Goal: Task Accomplishment & Management: Use online tool/utility

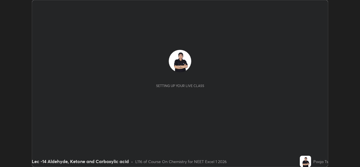
scroll to position [167, 360]
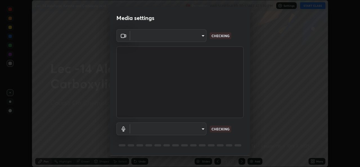
type input "78e73baf3d63bceb4c45423e3c658d9595c8caa1ee6d34b79bc6d5c79dc82097"
type input "default"
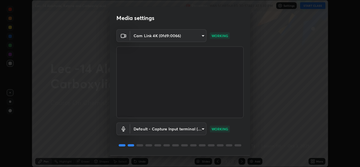
scroll to position [18, 0]
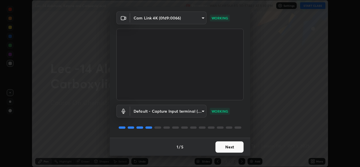
click at [224, 147] on button "Next" at bounding box center [230, 146] width 28 height 11
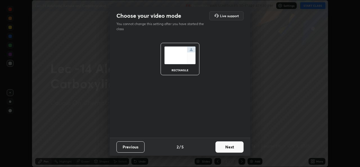
click at [234, 144] on button "Next" at bounding box center [230, 146] width 28 height 11
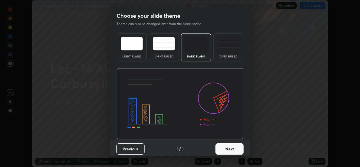
click at [237, 149] on button "Next" at bounding box center [230, 148] width 28 height 11
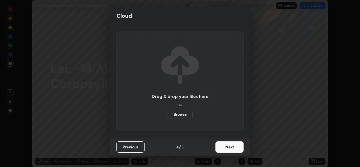
click at [238, 147] on button "Next" at bounding box center [230, 146] width 28 height 11
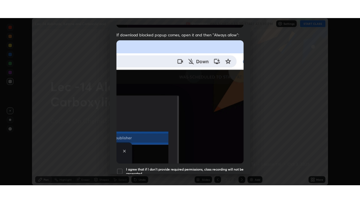
scroll to position [133, 0]
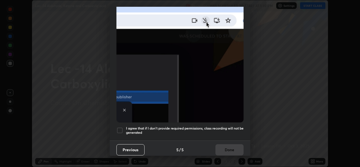
click at [120, 128] on div at bounding box center [119, 130] width 7 height 7
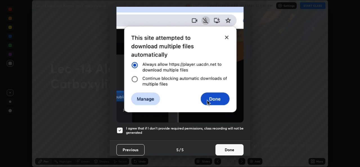
click at [229, 145] on button "Done" at bounding box center [230, 149] width 28 height 11
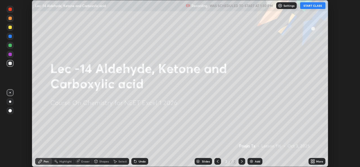
click at [310, 8] on button "START CLASS" at bounding box center [312, 5] width 25 height 7
click at [314, 160] on icon at bounding box center [313, 160] width 1 height 1
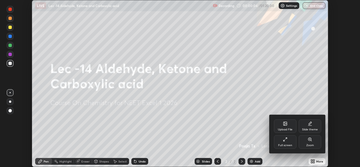
click at [293, 144] on div "Full screen" at bounding box center [285, 142] width 23 height 14
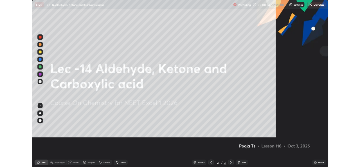
scroll to position [203, 360]
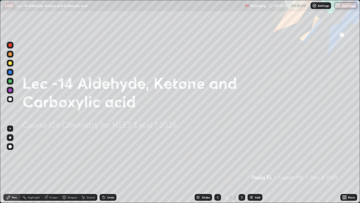
click at [261, 167] on div "Add" at bounding box center [255, 197] width 15 height 7
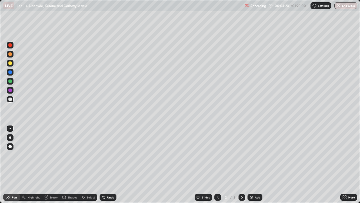
click at [10, 63] on div at bounding box center [9, 62] width 3 height 3
click at [109, 167] on div "Undo" at bounding box center [110, 197] width 7 height 3
click at [110, 167] on div "Undo" at bounding box center [108, 197] width 17 height 7
click at [52, 167] on div "Eraser" at bounding box center [54, 197] width 8 height 3
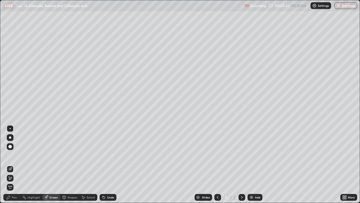
click at [7, 167] on icon at bounding box center [8, 197] width 5 height 5
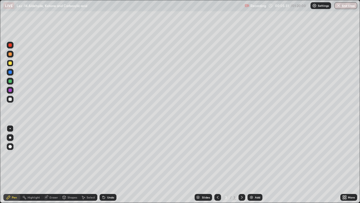
click at [12, 101] on div at bounding box center [10, 99] width 7 height 7
click at [255, 167] on div "Add" at bounding box center [257, 197] width 5 height 3
click at [12, 66] on div at bounding box center [10, 63] width 7 height 7
click at [12, 102] on div at bounding box center [10, 99] width 7 height 7
click at [105, 167] on icon at bounding box center [104, 197] width 5 height 5
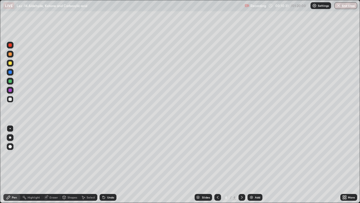
click at [103, 167] on icon at bounding box center [104, 197] width 2 height 2
click at [11, 101] on div at bounding box center [10, 99] width 7 height 7
click at [10, 54] on div at bounding box center [9, 53] width 3 height 3
click at [109, 167] on div "Undo" at bounding box center [110, 197] width 7 height 3
click at [109, 167] on div "Undo" at bounding box center [108, 197] width 17 height 7
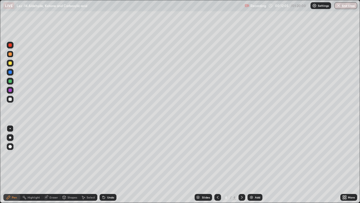
click at [108, 167] on div "Undo" at bounding box center [108, 197] width 17 height 7
click at [107, 167] on div "Undo" at bounding box center [110, 197] width 7 height 3
click at [107, 167] on div "Undo" at bounding box center [108, 197] width 17 height 7
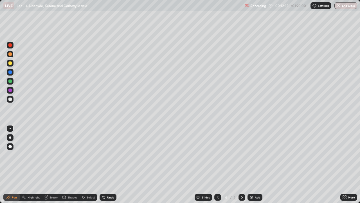
click at [9, 100] on div at bounding box center [9, 98] width 3 height 3
click at [10, 100] on div at bounding box center [9, 98] width 3 height 3
click at [105, 167] on icon at bounding box center [104, 197] width 5 height 5
click at [104, 167] on icon at bounding box center [104, 197] width 2 height 2
click at [103, 167] on icon at bounding box center [104, 197] width 2 height 2
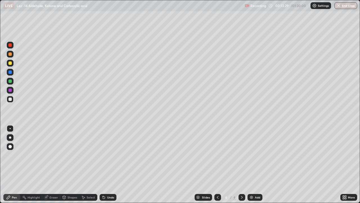
click at [103, 167] on icon at bounding box center [104, 197] width 2 height 2
click at [84, 167] on icon at bounding box center [83, 197] width 3 height 3
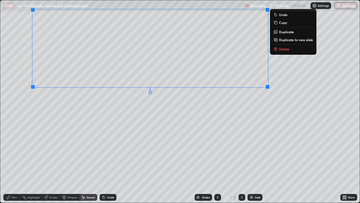
click at [12, 167] on div "Pen" at bounding box center [11, 197] width 17 height 7
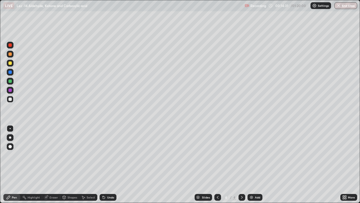
click at [9, 82] on div at bounding box center [9, 80] width 3 height 3
click at [109, 167] on div "Undo" at bounding box center [110, 197] width 7 height 3
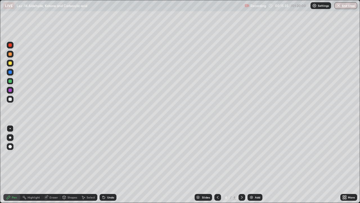
click at [110, 167] on div "Undo" at bounding box center [108, 197] width 17 height 7
click at [111, 167] on div "Undo" at bounding box center [108, 197] width 17 height 7
click at [47, 167] on icon at bounding box center [46, 196] width 3 height 3
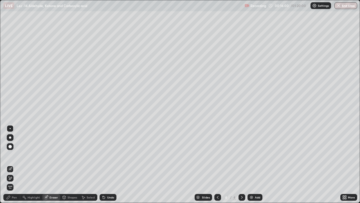
click at [12, 167] on div "Pen" at bounding box center [14, 197] width 5 height 3
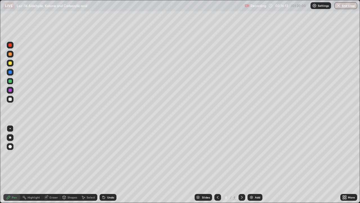
click at [12, 102] on div at bounding box center [10, 99] width 7 height 7
click at [257, 167] on div "Add" at bounding box center [257, 197] width 5 height 3
click at [109, 167] on div "Undo" at bounding box center [110, 197] width 7 height 3
click at [109, 167] on div "Undo" at bounding box center [108, 197] width 17 height 7
click at [12, 82] on div at bounding box center [10, 81] width 7 height 7
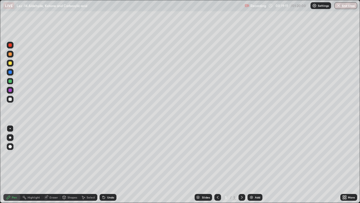
click at [12, 66] on div at bounding box center [10, 63] width 7 height 9
click at [104, 167] on icon at bounding box center [104, 197] width 2 height 2
click at [103, 167] on icon at bounding box center [104, 197] width 2 height 2
click at [52, 167] on div "Eraser" at bounding box center [54, 197] width 8 height 3
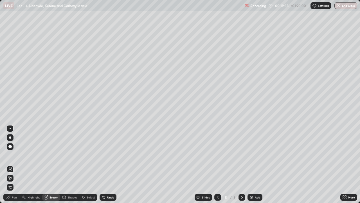
click at [15, 167] on div "Pen" at bounding box center [14, 197] width 5 height 3
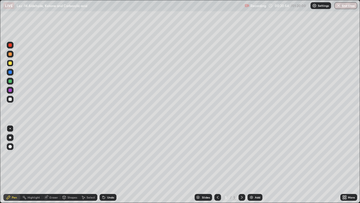
click at [10, 100] on div at bounding box center [9, 98] width 3 height 3
click at [252, 167] on img at bounding box center [251, 197] width 5 height 5
click at [10, 63] on div at bounding box center [9, 62] width 3 height 3
click at [11, 101] on div at bounding box center [10, 99] width 7 height 7
click at [79, 167] on div "Select" at bounding box center [88, 197] width 18 height 7
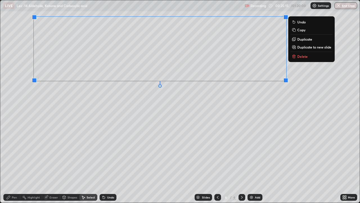
click at [65, 147] on div "0 ° Undo Copy Duplicate Duplicate to new slide Delete" at bounding box center [180, 101] width 360 height 202
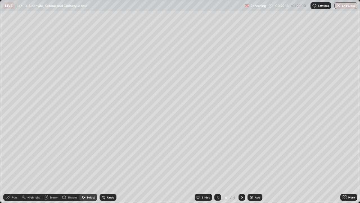
click at [14, 167] on div "Pen" at bounding box center [14, 197] width 5 height 3
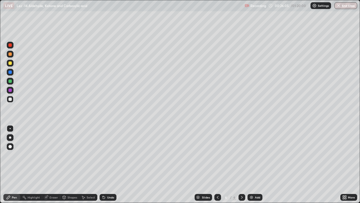
click at [107, 167] on div "Undo" at bounding box center [108, 197] width 17 height 7
click at [108, 167] on div "Undo" at bounding box center [108, 197] width 17 height 7
click at [108, 167] on div "Undo" at bounding box center [110, 197] width 7 height 3
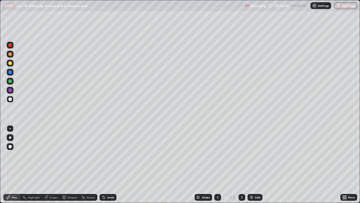
click at [108, 167] on div "Undo" at bounding box center [108, 197] width 17 height 7
click at [109, 167] on div "Undo" at bounding box center [108, 197] width 17 height 7
click at [12, 80] on div at bounding box center [10, 81] width 7 height 7
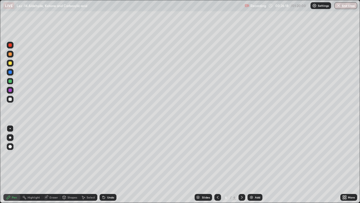
click at [109, 167] on div "Undo" at bounding box center [110, 197] width 7 height 3
click at [12, 101] on div at bounding box center [10, 99] width 7 height 7
click at [252, 167] on img at bounding box center [251, 197] width 5 height 5
click at [11, 65] on div at bounding box center [10, 63] width 7 height 7
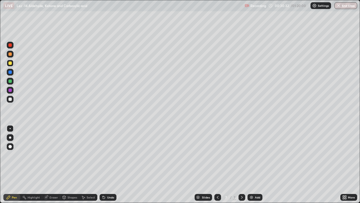
click at [12, 101] on div at bounding box center [10, 99] width 7 height 7
click at [248, 167] on div "Add" at bounding box center [255, 197] width 15 height 7
click at [12, 64] on div at bounding box center [10, 63] width 7 height 7
click at [85, 167] on div "Select" at bounding box center [88, 197] width 18 height 7
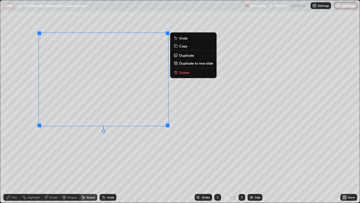
click at [14, 167] on div "Pen" at bounding box center [14, 197] width 5 height 3
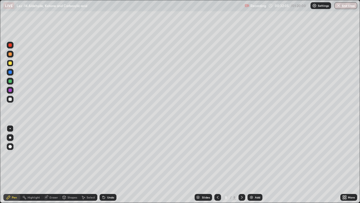
click at [103, 167] on icon at bounding box center [103, 196] width 1 height 1
click at [103, 167] on icon at bounding box center [104, 197] width 2 height 2
click at [12, 102] on div at bounding box center [10, 99] width 7 height 7
click at [88, 167] on div "Select" at bounding box center [91, 197] width 8 height 3
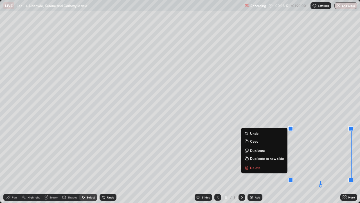
click at [14, 167] on div "Pen" at bounding box center [11, 197] width 17 height 7
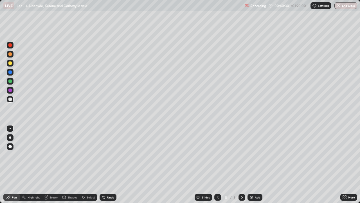
click at [327, 167] on div "Slides 8 / 8 Add" at bounding box center [228, 196] width 224 height 11
click at [249, 167] on img at bounding box center [251, 197] width 5 height 5
click at [10, 63] on div at bounding box center [9, 62] width 3 height 3
click at [9, 100] on div at bounding box center [9, 98] width 3 height 3
click at [12, 82] on div at bounding box center [10, 81] width 7 height 7
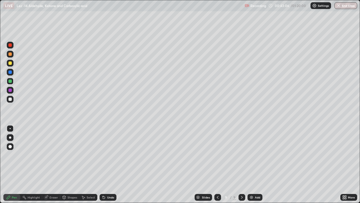
click at [89, 167] on div "Select" at bounding box center [91, 197] width 8 height 3
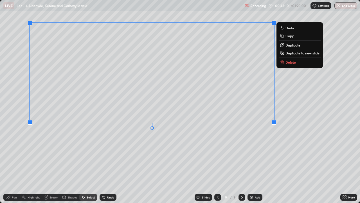
click at [15, 167] on div "Pen" at bounding box center [11, 197] width 17 height 7
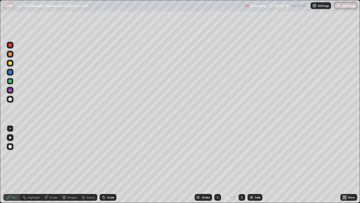
click at [102, 167] on icon at bounding box center [104, 197] width 5 height 5
click at [12, 99] on div at bounding box center [10, 99] width 7 height 7
click at [250, 167] on img at bounding box center [251, 197] width 5 height 5
click at [12, 63] on div at bounding box center [9, 62] width 3 height 3
click at [102, 167] on div "Undo" at bounding box center [108, 197] width 17 height 7
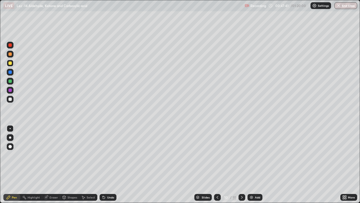
click at [103, 167] on icon at bounding box center [104, 197] width 2 height 2
click at [10, 100] on div at bounding box center [9, 98] width 3 height 3
click at [12, 55] on div at bounding box center [9, 53] width 3 height 3
click at [253, 167] on div "Add" at bounding box center [255, 197] width 15 height 7
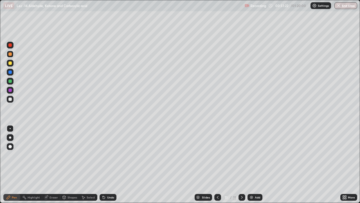
click at [13, 101] on div at bounding box center [10, 99] width 7 height 7
click at [103, 167] on icon at bounding box center [104, 197] width 2 height 2
click at [102, 167] on icon at bounding box center [104, 197] width 5 height 5
click at [103, 167] on icon at bounding box center [104, 197] width 2 height 2
click at [103, 167] on icon at bounding box center [103, 196] width 1 height 1
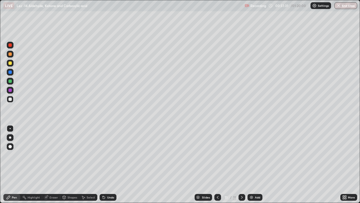
click at [103, 167] on icon at bounding box center [104, 197] width 2 height 2
click at [12, 84] on div at bounding box center [10, 81] width 7 height 7
click at [12, 101] on div at bounding box center [10, 99] width 7 height 7
click at [104, 167] on icon at bounding box center [104, 197] width 2 height 2
click at [103, 167] on icon at bounding box center [104, 197] width 2 height 2
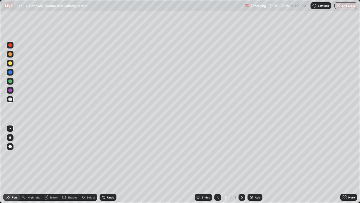
click at [103, 167] on icon at bounding box center [104, 197] width 2 height 2
click at [102, 167] on icon at bounding box center [104, 197] width 5 height 5
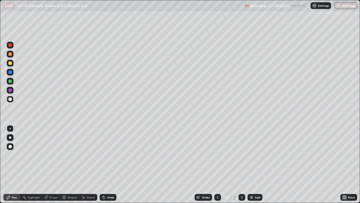
click at [11, 81] on div at bounding box center [9, 80] width 3 height 3
click at [256, 167] on div "Add" at bounding box center [257, 197] width 5 height 3
click at [11, 100] on div at bounding box center [9, 98] width 3 height 3
click at [13, 83] on div at bounding box center [10, 81] width 7 height 7
click at [255, 167] on div "Add" at bounding box center [255, 197] width 15 height 7
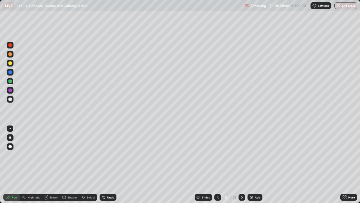
click at [80, 167] on div "Select" at bounding box center [88, 197] width 18 height 7
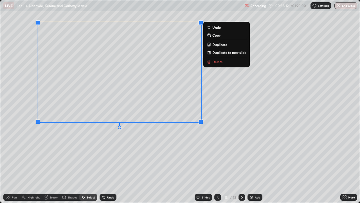
click at [14, 167] on div "Pen" at bounding box center [11, 197] width 17 height 7
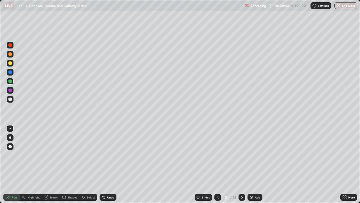
click at [9, 101] on div at bounding box center [10, 99] width 7 height 7
click at [259, 167] on div "Add" at bounding box center [257, 197] width 5 height 3
click at [12, 65] on div at bounding box center [10, 63] width 7 height 7
click at [12, 98] on div at bounding box center [9, 98] width 3 height 3
click at [107, 167] on div "Undo" at bounding box center [108, 197] width 17 height 7
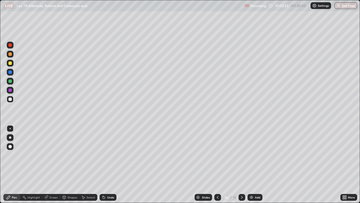
click at [107, 167] on div "Undo" at bounding box center [108, 197] width 17 height 7
click at [83, 167] on div "Select" at bounding box center [88, 197] width 18 height 7
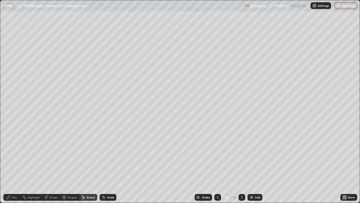
click at [93, 167] on div "Select" at bounding box center [91, 197] width 8 height 3
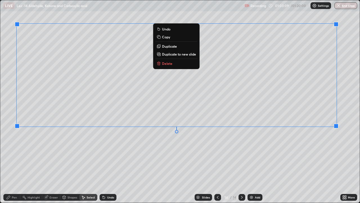
click at [178, 160] on div "0 ° Undo Copy Duplicate Duplicate to new slide Delete" at bounding box center [180, 101] width 360 height 202
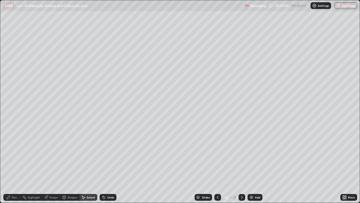
click at [15, 167] on div "Pen" at bounding box center [11, 197] width 17 height 7
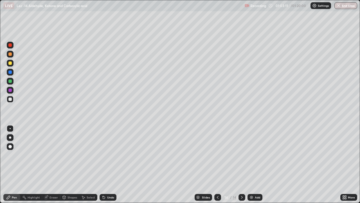
click at [12, 80] on div at bounding box center [9, 80] width 3 height 3
click at [9, 99] on div at bounding box center [9, 98] width 3 height 3
click at [88, 167] on div "Select" at bounding box center [91, 197] width 8 height 3
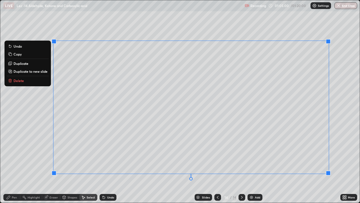
click at [121, 167] on div "0 ° Undo Copy Duplicate Duplicate to new slide Delete" at bounding box center [180, 101] width 360 height 202
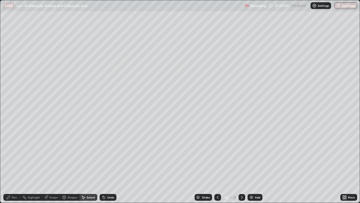
click at [50, 167] on div "Eraser" at bounding box center [54, 197] width 8 height 3
click at [9, 167] on icon at bounding box center [8, 196] width 3 height 3
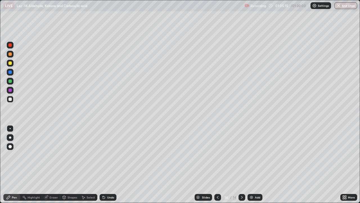
click at [10, 71] on div at bounding box center [9, 71] width 3 height 3
click at [11, 66] on div at bounding box center [10, 63] width 7 height 7
click at [50, 167] on div "Eraser" at bounding box center [54, 197] width 8 height 3
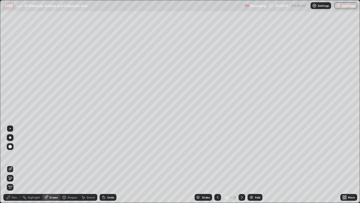
click at [107, 167] on div "Undo" at bounding box center [108, 197] width 17 height 7
click at [11, 167] on div "Pen" at bounding box center [11, 197] width 17 height 7
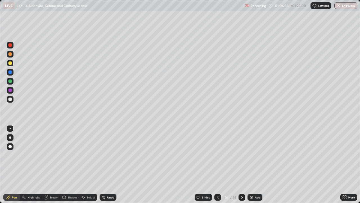
click at [257, 167] on div "Add" at bounding box center [257, 197] width 5 height 3
click at [254, 167] on div "Add" at bounding box center [255, 197] width 15 height 7
click at [12, 101] on div at bounding box center [10, 99] width 7 height 7
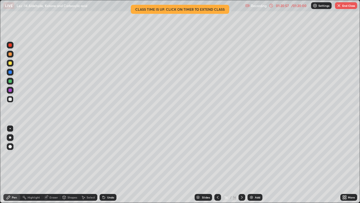
click at [344, 167] on icon at bounding box center [343, 195] width 1 height 1
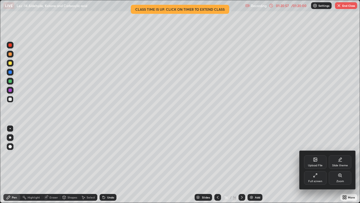
click at [311, 167] on div "Full screen" at bounding box center [315, 178] width 23 height 14
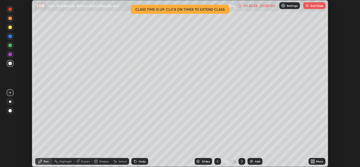
scroll to position [27972, 27779]
click at [337, 19] on div "Setting up your live class Class time is up. Click on timer to extend class" at bounding box center [180, 83] width 360 height 167
click at [312, 7] on button "End Class" at bounding box center [314, 5] width 22 height 7
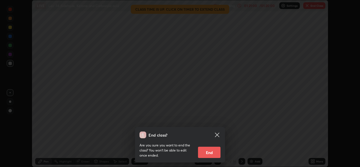
click at [213, 152] on button "End" at bounding box center [209, 152] width 23 height 11
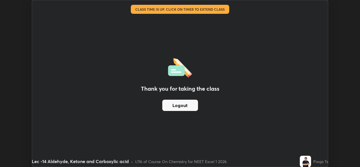
click at [240, 136] on div "Thank you for taking the class Logout" at bounding box center [180, 83] width 296 height 166
click at [71, 107] on div "Thank you for taking the class Logout" at bounding box center [180, 83] width 296 height 166
